Goal: Task Accomplishment & Management: Use online tool/utility

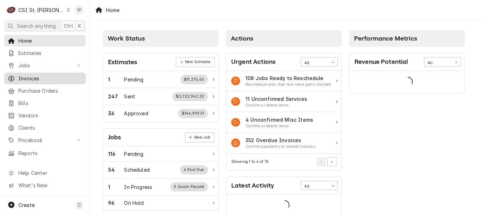
click at [45, 75] on span "Invoices" at bounding box center [50, 78] width 64 height 7
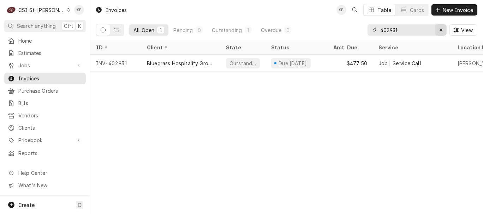
click at [440, 30] on icon "Erase input" at bounding box center [442, 30] width 4 height 5
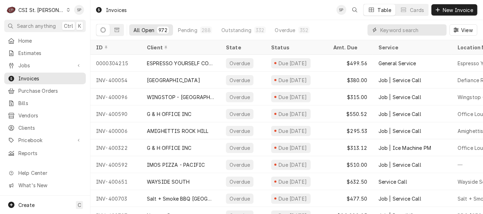
click at [425, 28] on input "Dynamic Content Wrapper" at bounding box center [412, 29] width 63 height 11
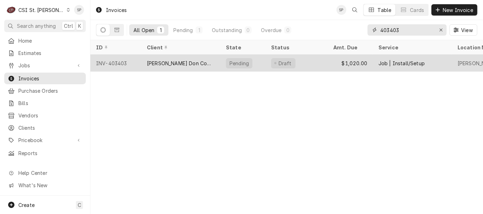
type input "403403"
click at [125, 58] on div "INV-403403" at bounding box center [115, 63] width 51 height 17
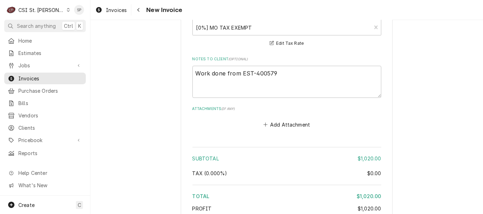
scroll to position [1083, 0]
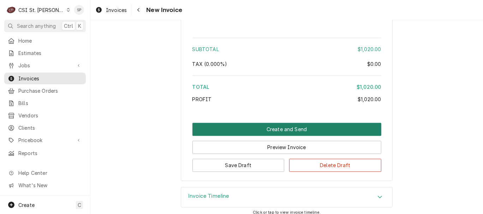
click at [290, 123] on button "Create and Send" at bounding box center [287, 129] width 189 height 13
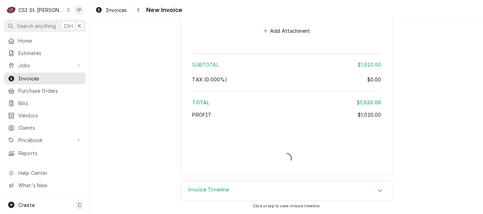
scroll to position [1060, 0]
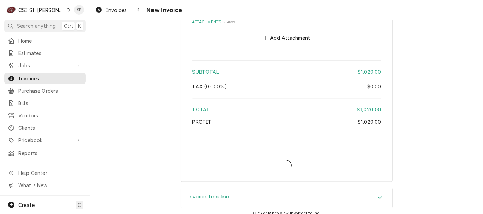
type textarea "x"
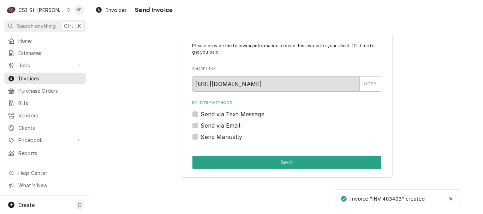
click at [204, 126] on label "Send via Email" at bounding box center [221, 126] width 40 height 8
click at [204, 126] on input "Send via Email" at bounding box center [295, 130] width 189 height 16
checkbox input "true"
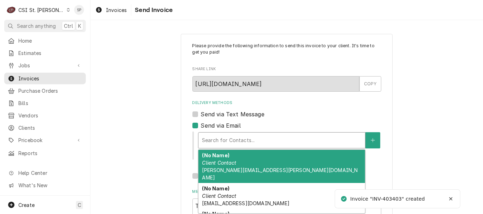
click at [205, 137] on div "Delivery Methods" at bounding box center [282, 140] width 160 height 13
click at [205, 160] on em "Client Contact" at bounding box center [219, 163] width 34 height 6
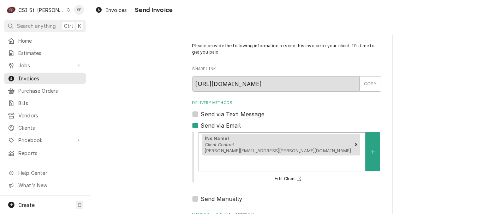
scroll to position [94, 0]
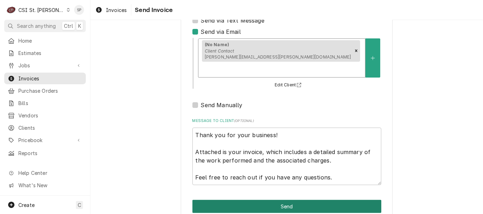
click at [278, 200] on button "Send" at bounding box center [287, 206] width 189 height 13
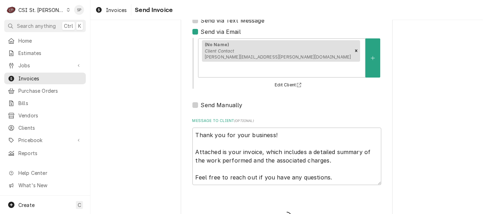
type textarea "x"
